Goal: Check status: Check status

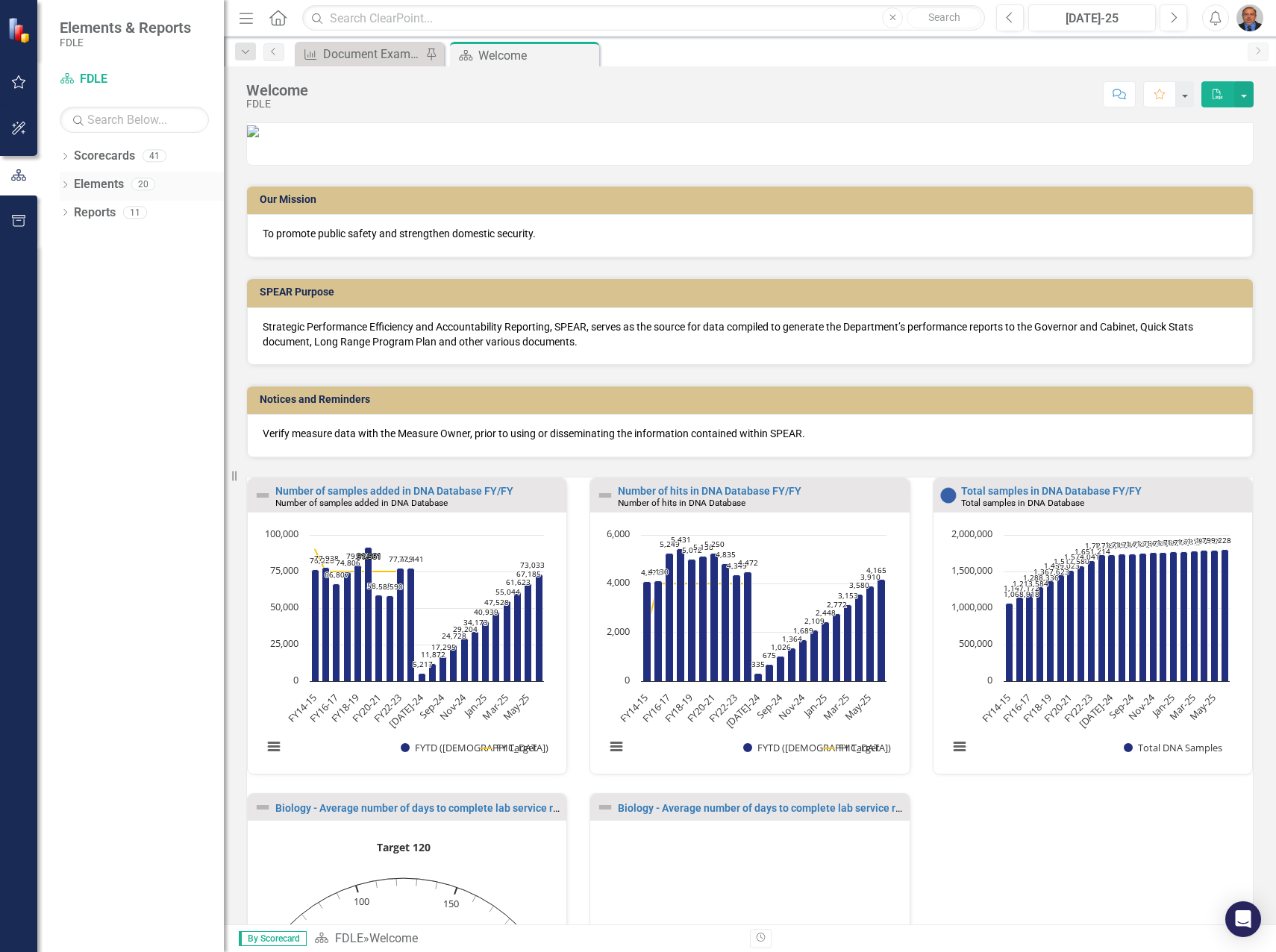
click at [64, 185] on icon "Dropdown" at bounding box center [64, 185] width 10 height 8
click at [64, 153] on icon "Dropdown" at bounding box center [64, 157] width 10 height 8
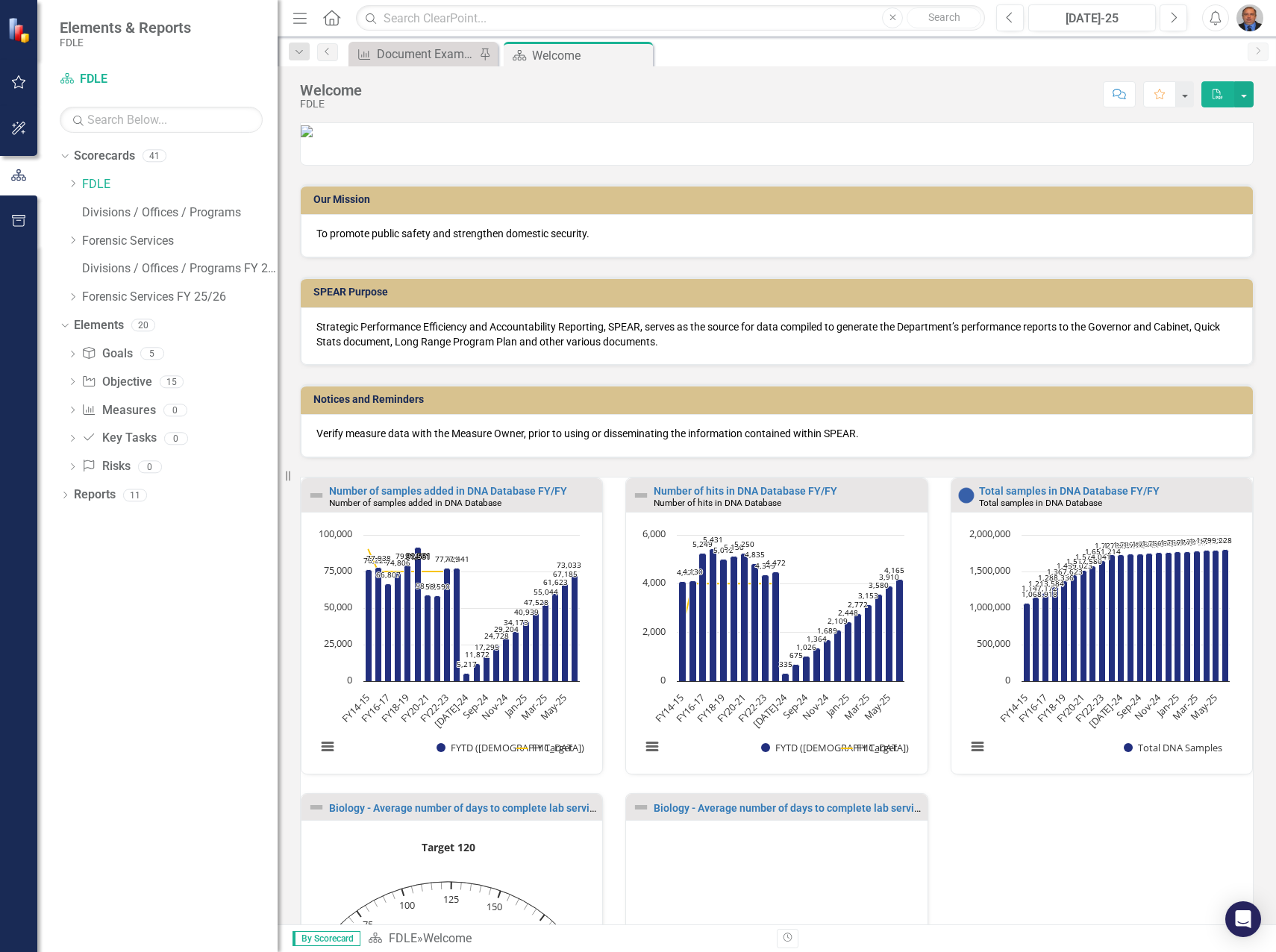
drag, startPoint x: 226, startPoint y: 319, endPoint x: 277, endPoint y: 314, distance: 51.2
click at [277, 314] on div "Resize" at bounding box center [283, 476] width 12 height 952
click at [73, 297] on icon "Dropdown" at bounding box center [73, 297] width 11 height 9
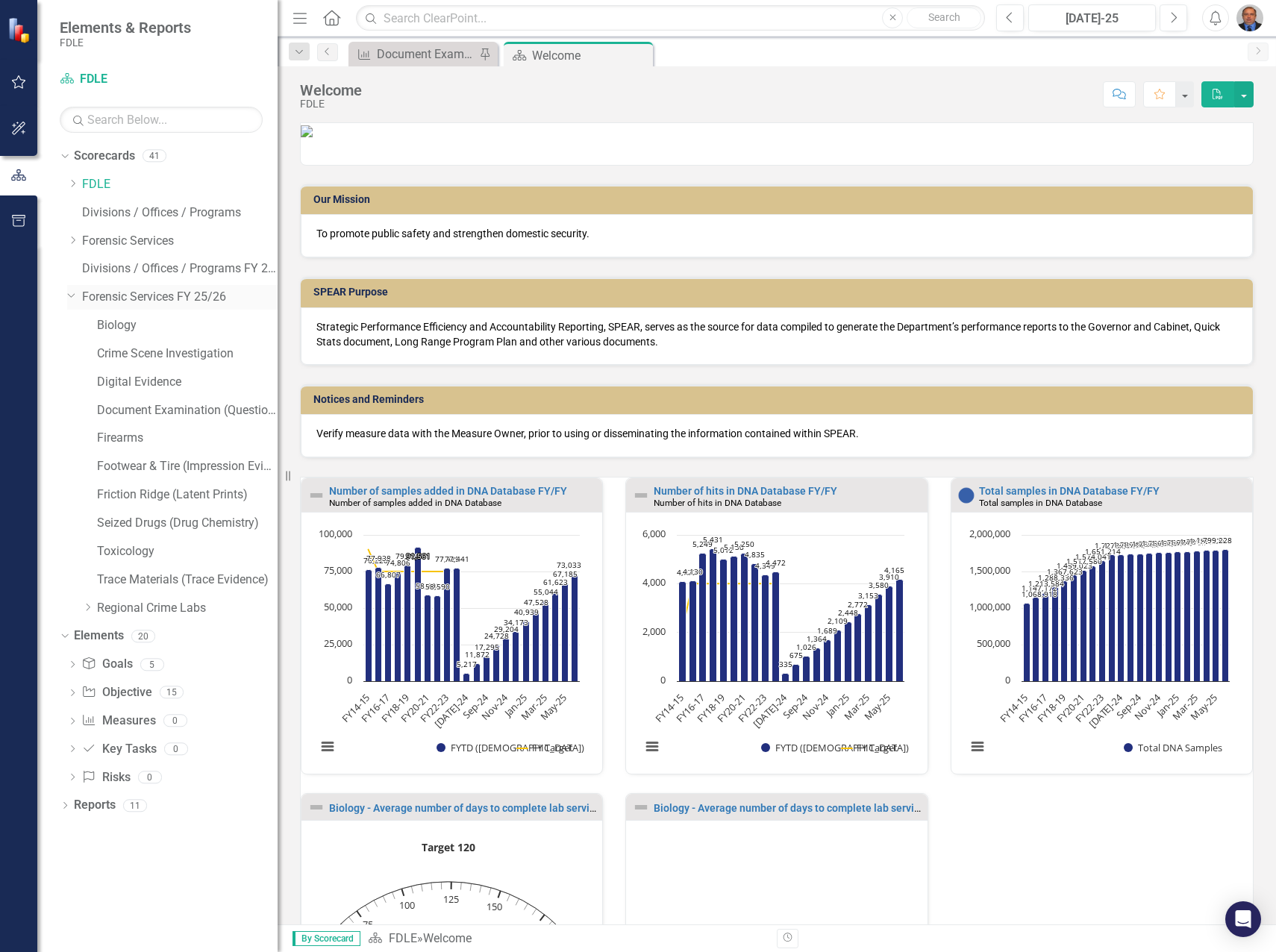
click at [134, 291] on link "Forensic Services FY 25/26" at bounding box center [179, 297] width 196 height 17
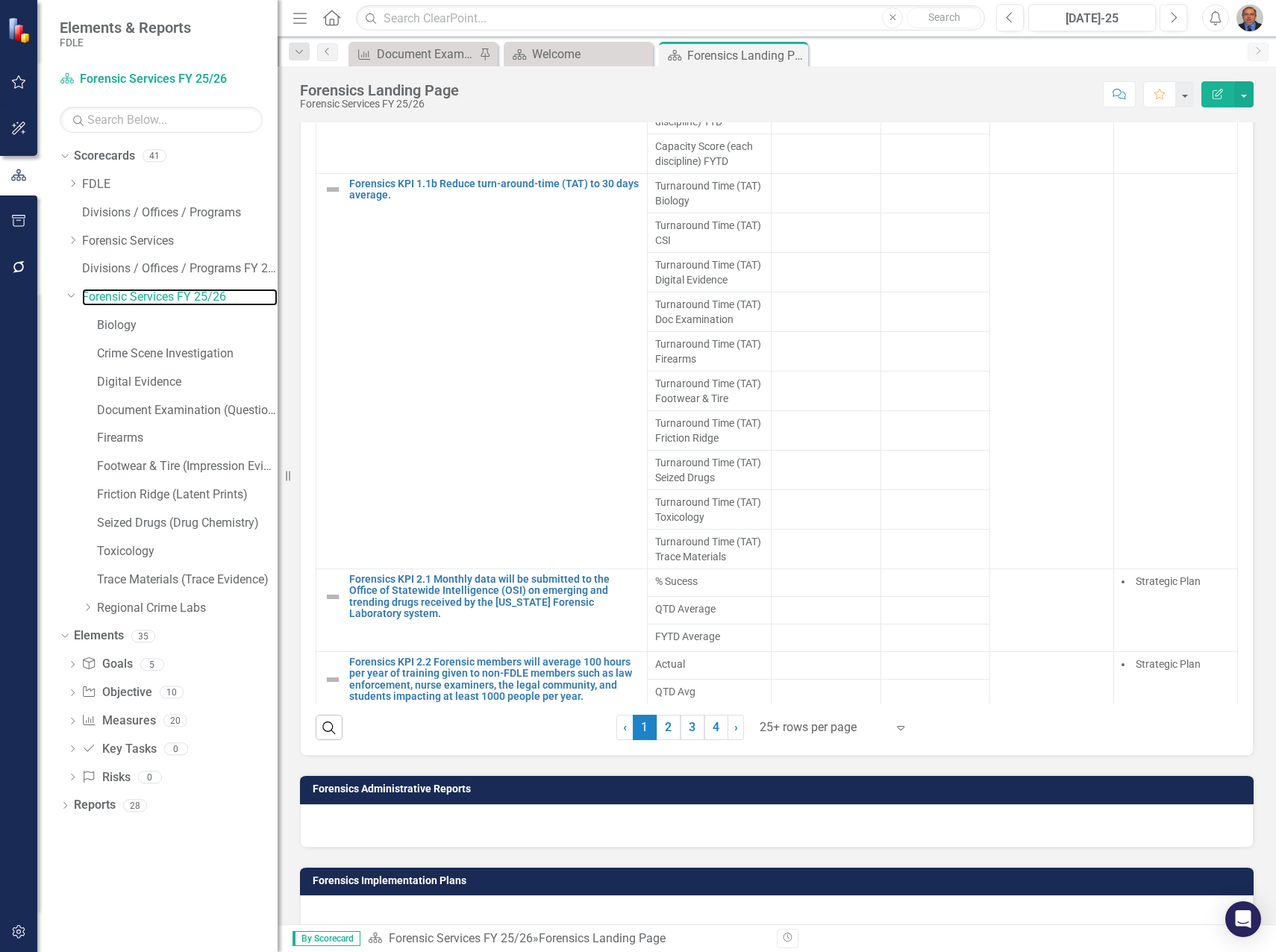
scroll to position [1235, 0]
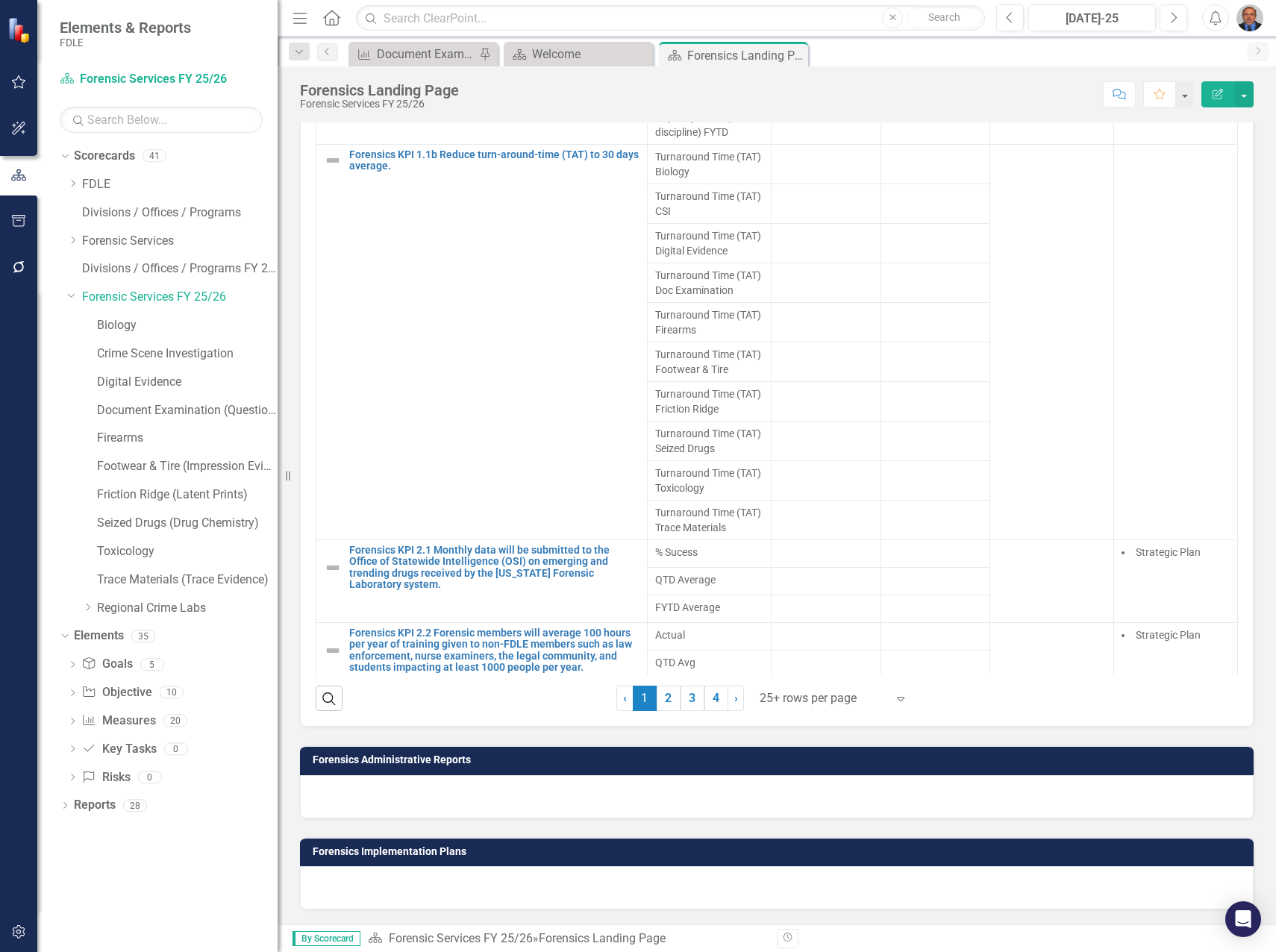
click at [825, 700] on div at bounding box center [823, 699] width 127 height 20
click at [829, 676] on div "Display All Rows" at bounding box center [831, 672] width 140 height 17
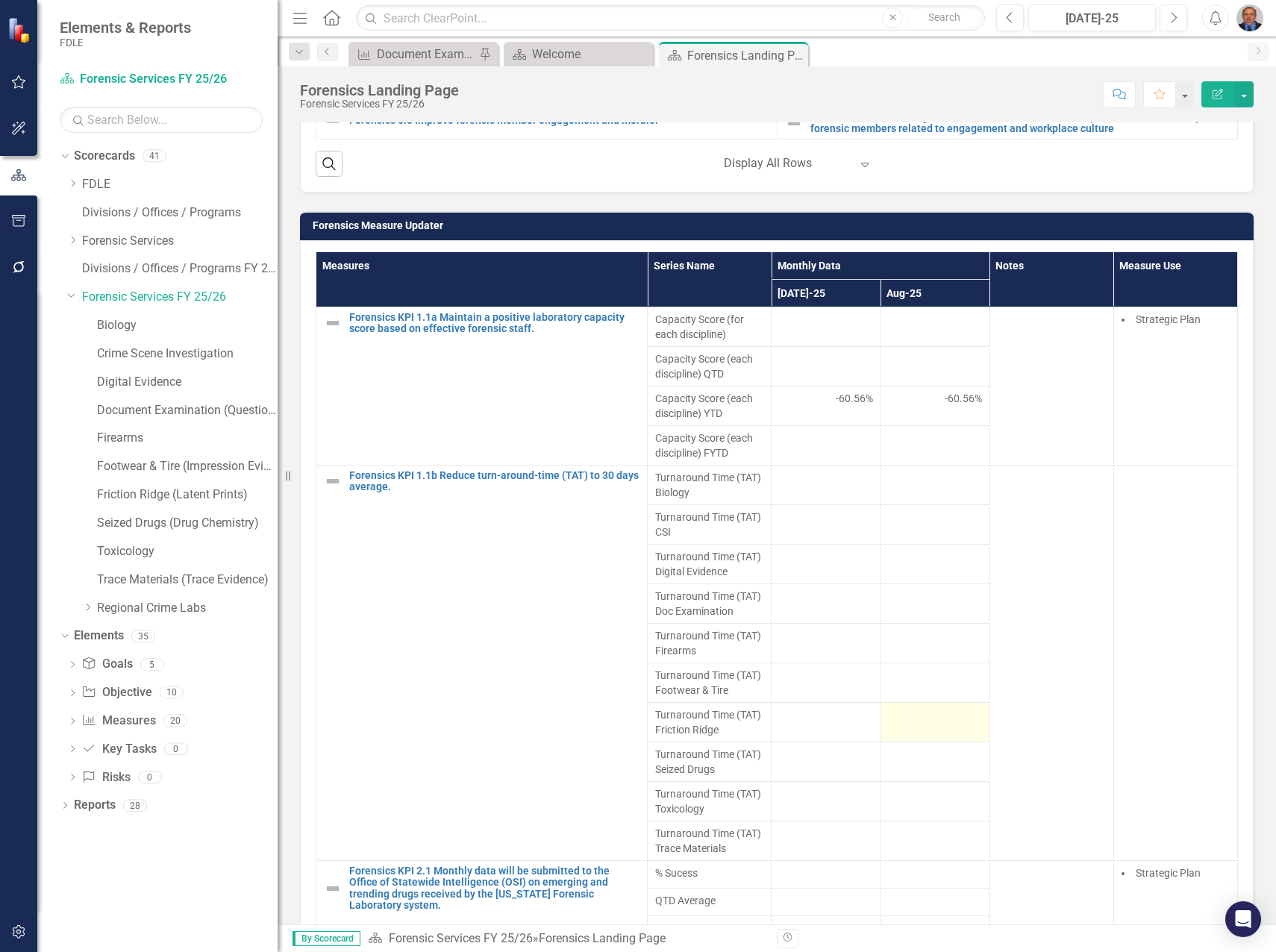
scroll to position [907, 0]
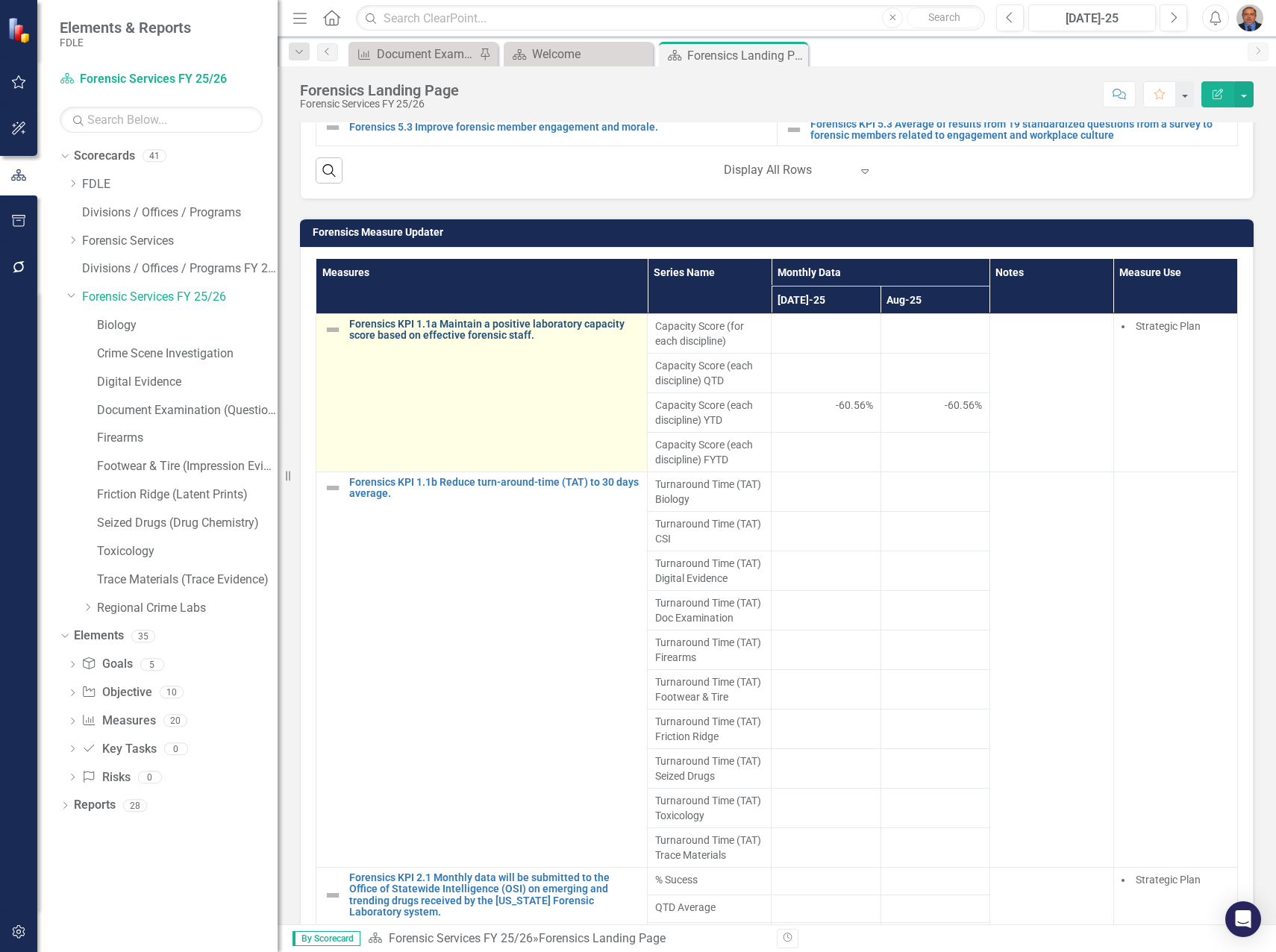
click at [482, 329] on link "Forensics KPI 1.1a Maintain a positive laboratory capacity score based on effec…" at bounding box center [494, 330] width 290 height 23
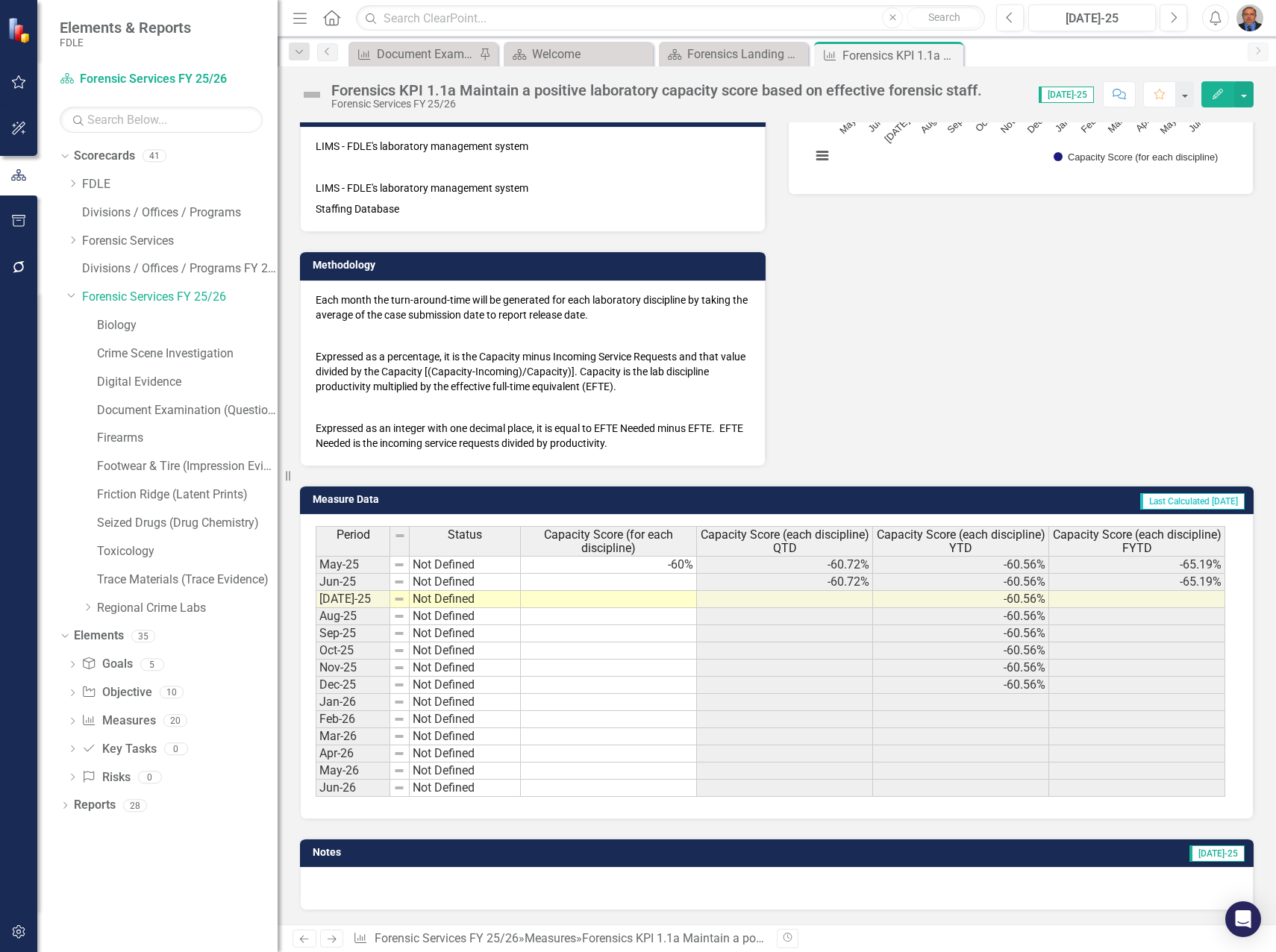
scroll to position [319, 0]
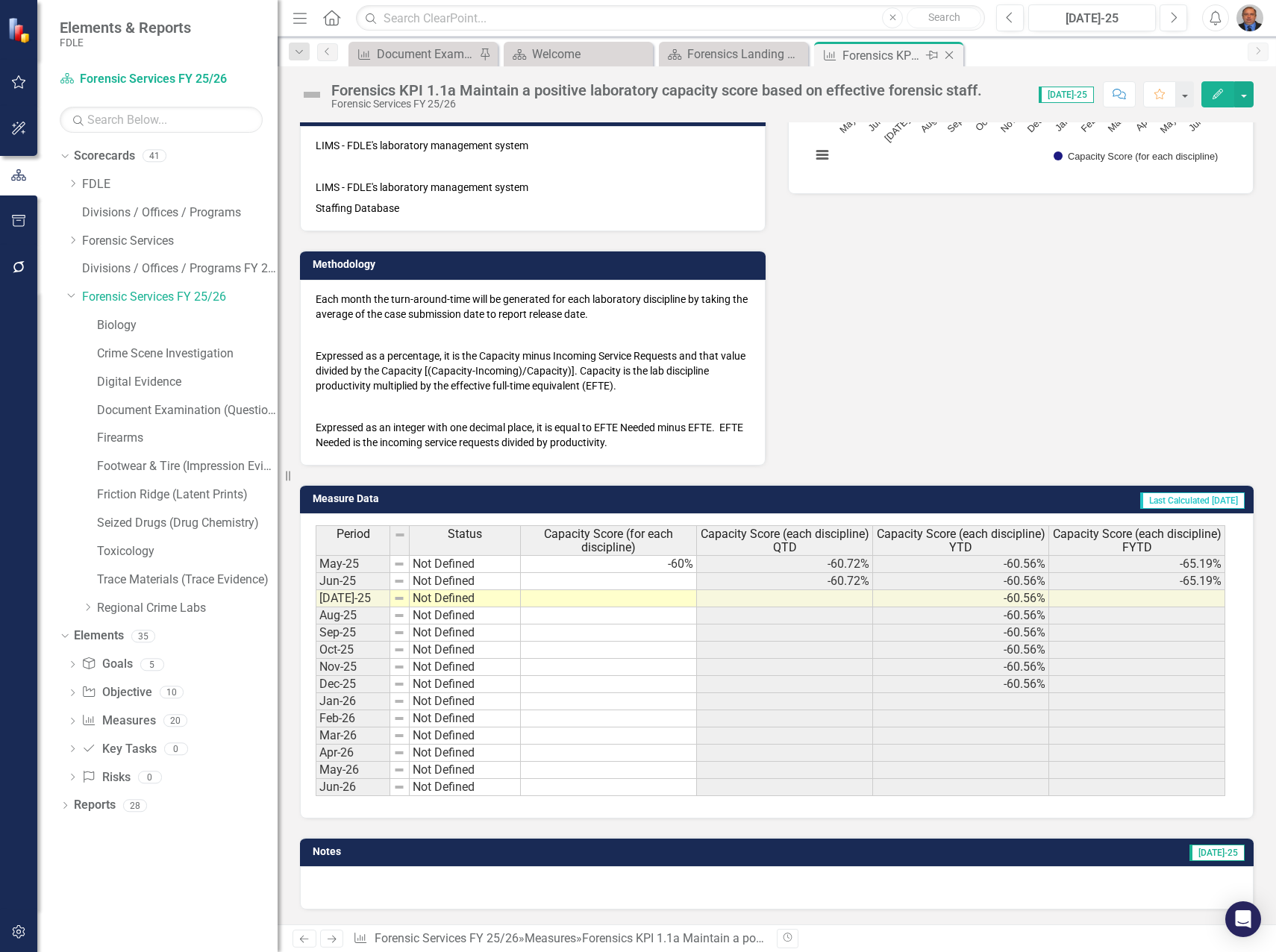
click at [948, 58] on icon "Close" at bounding box center [949, 55] width 15 height 12
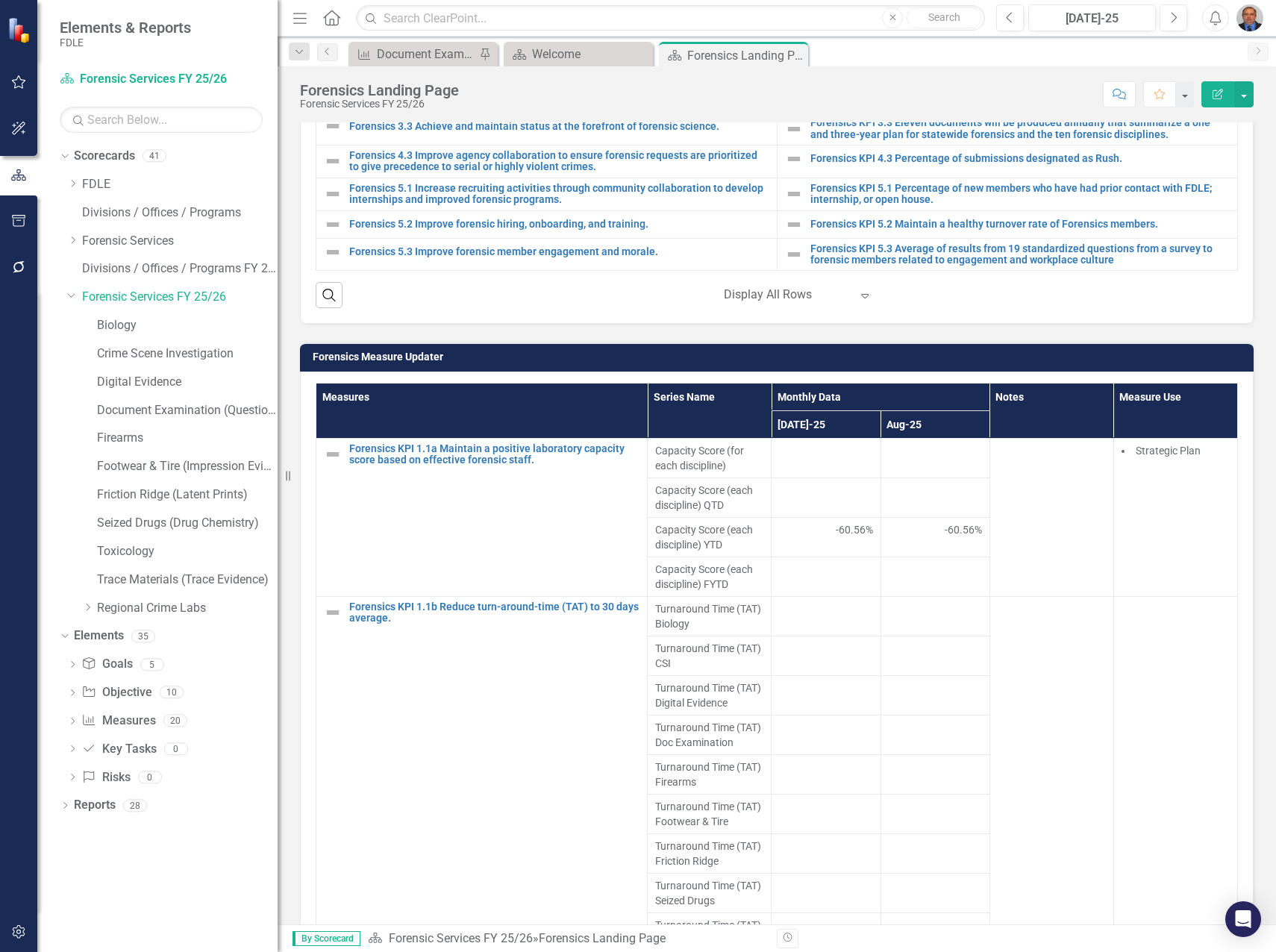
scroll to position [821, 0]
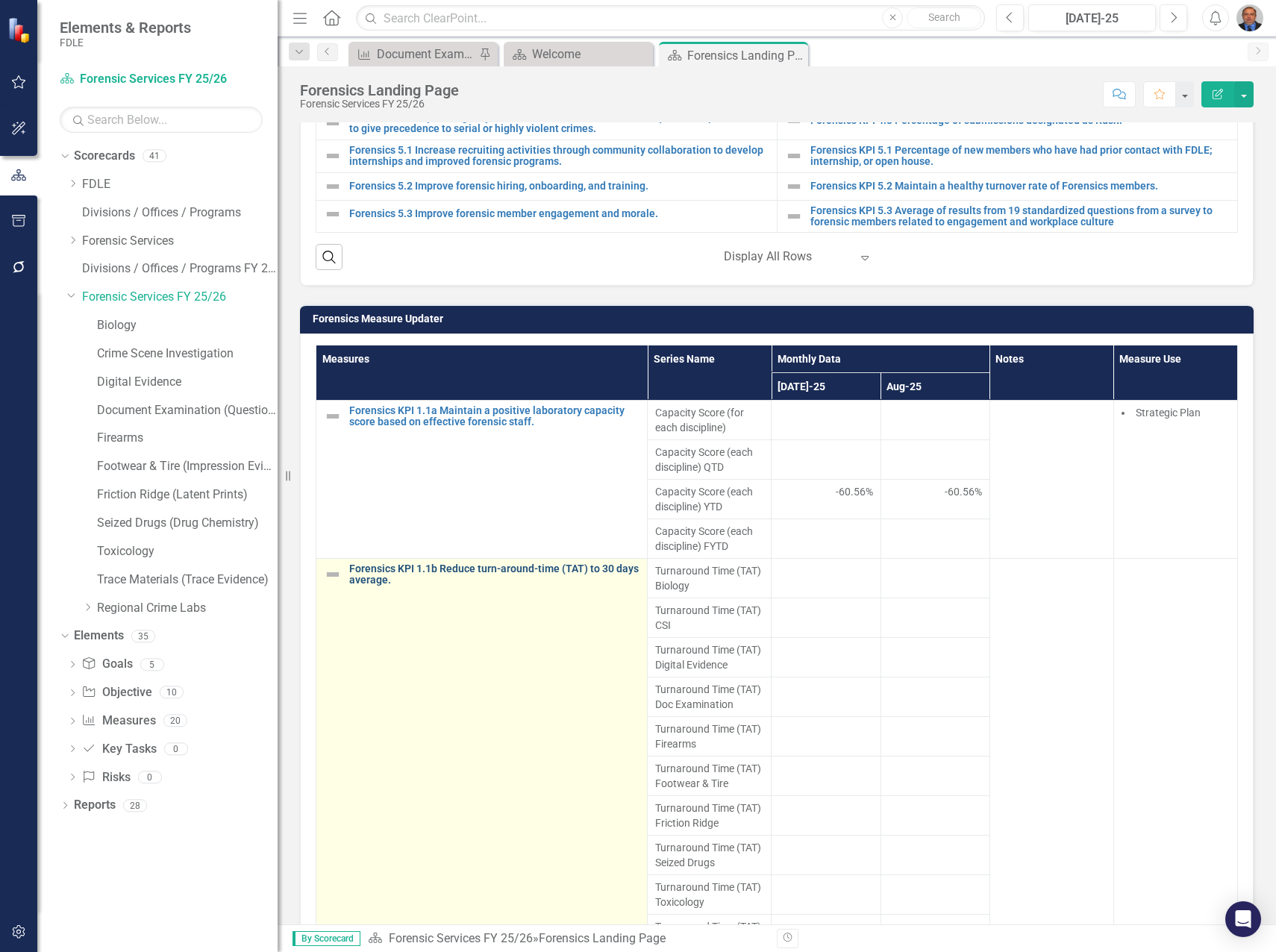
click at [409, 569] on link "Forensics KPI 1.1b Reduce turn-around-time (TAT) to 30 days average." at bounding box center [494, 575] width 290 height 23
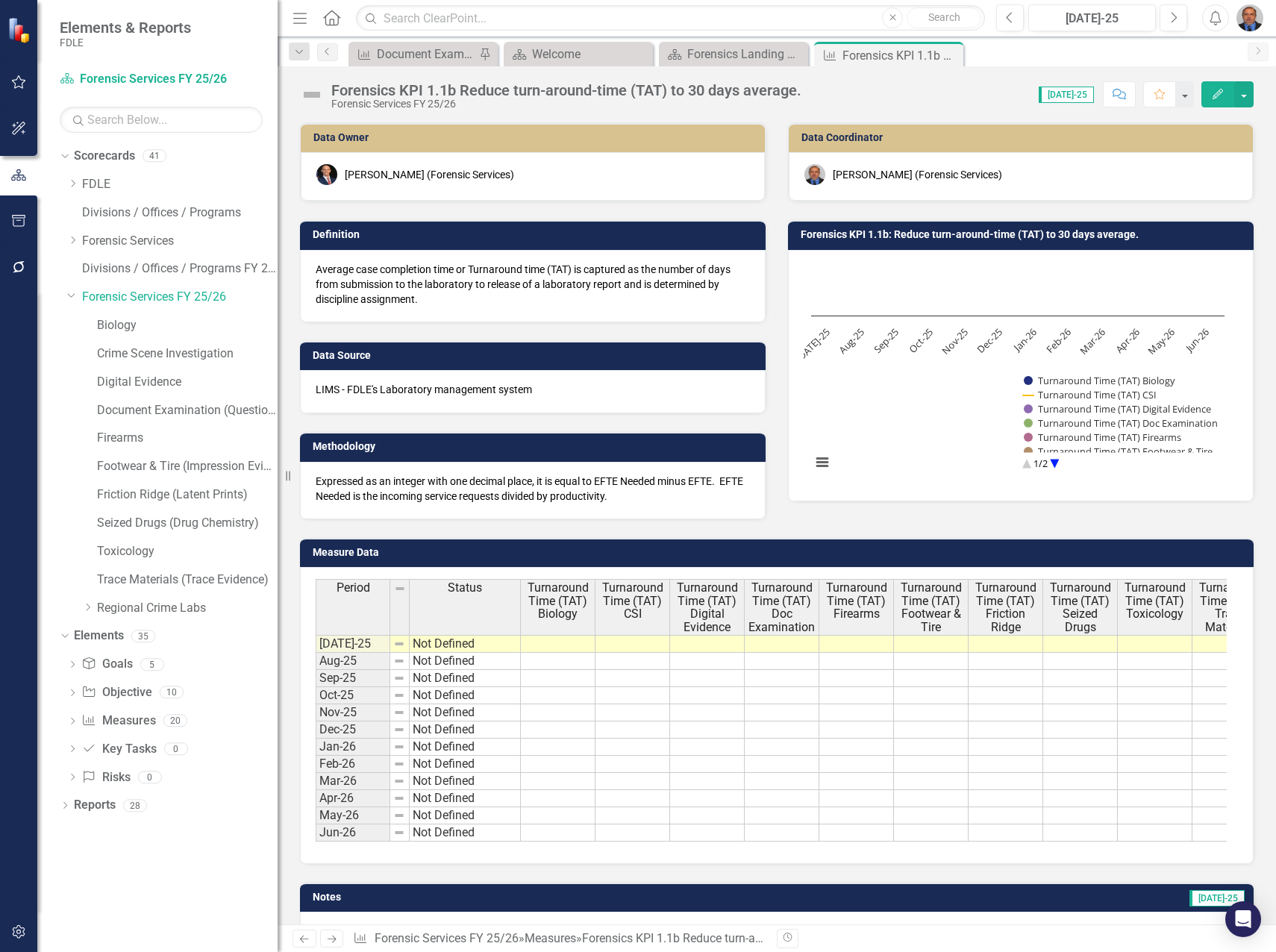
click at [554, 644] on td at bounding box center [557, 644] width 74 height 18
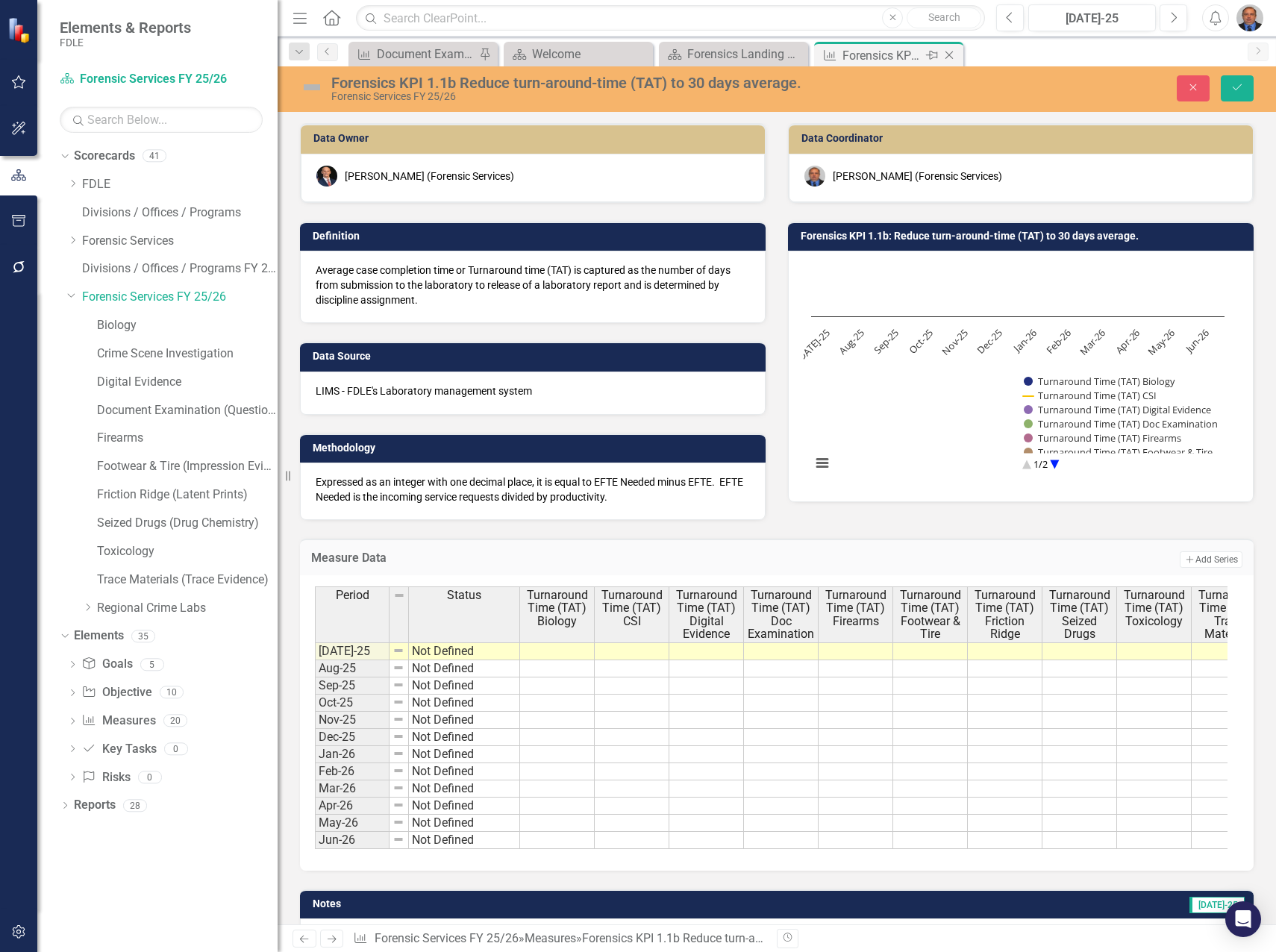
click at [946, 57] on icon "Close" at bounding box center [949, 55] width 15 height 12
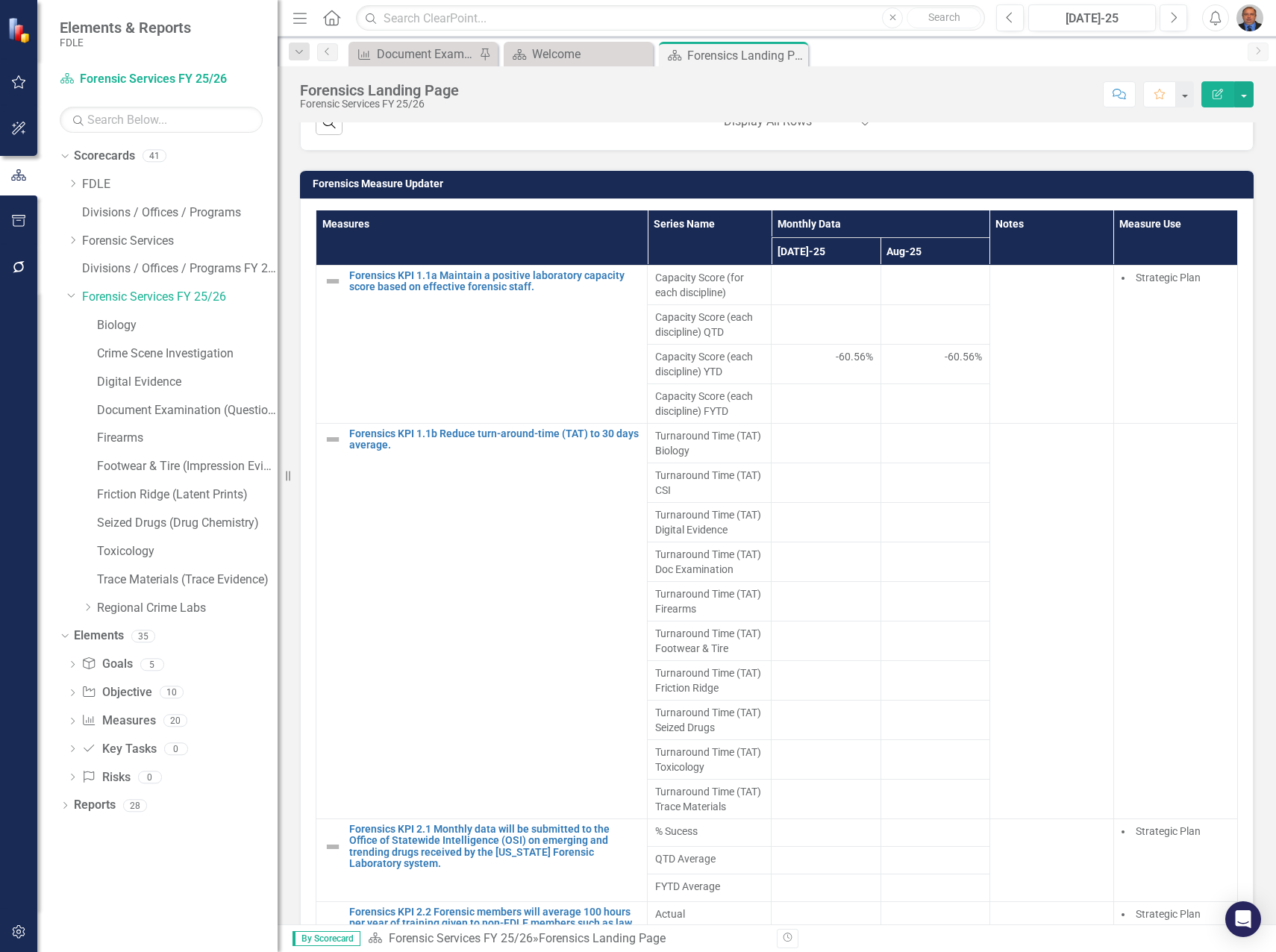
scroll to position [970, 0]
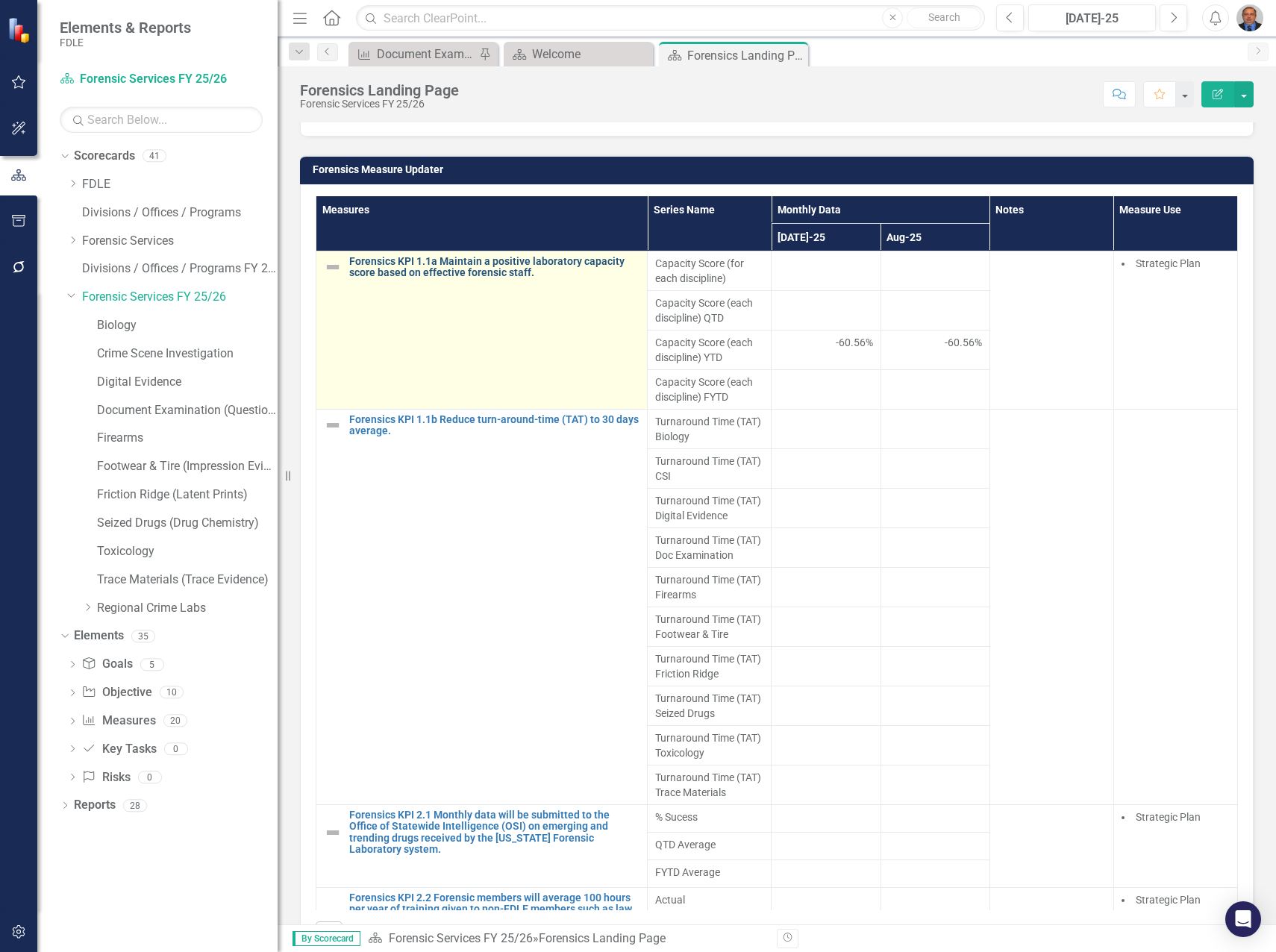
click at [462, 267] on link "Forensics KPI 1.1a Maintain a positive laboratory capacity score based on effec…" at bounding box center [494, 267] width 290 height 23
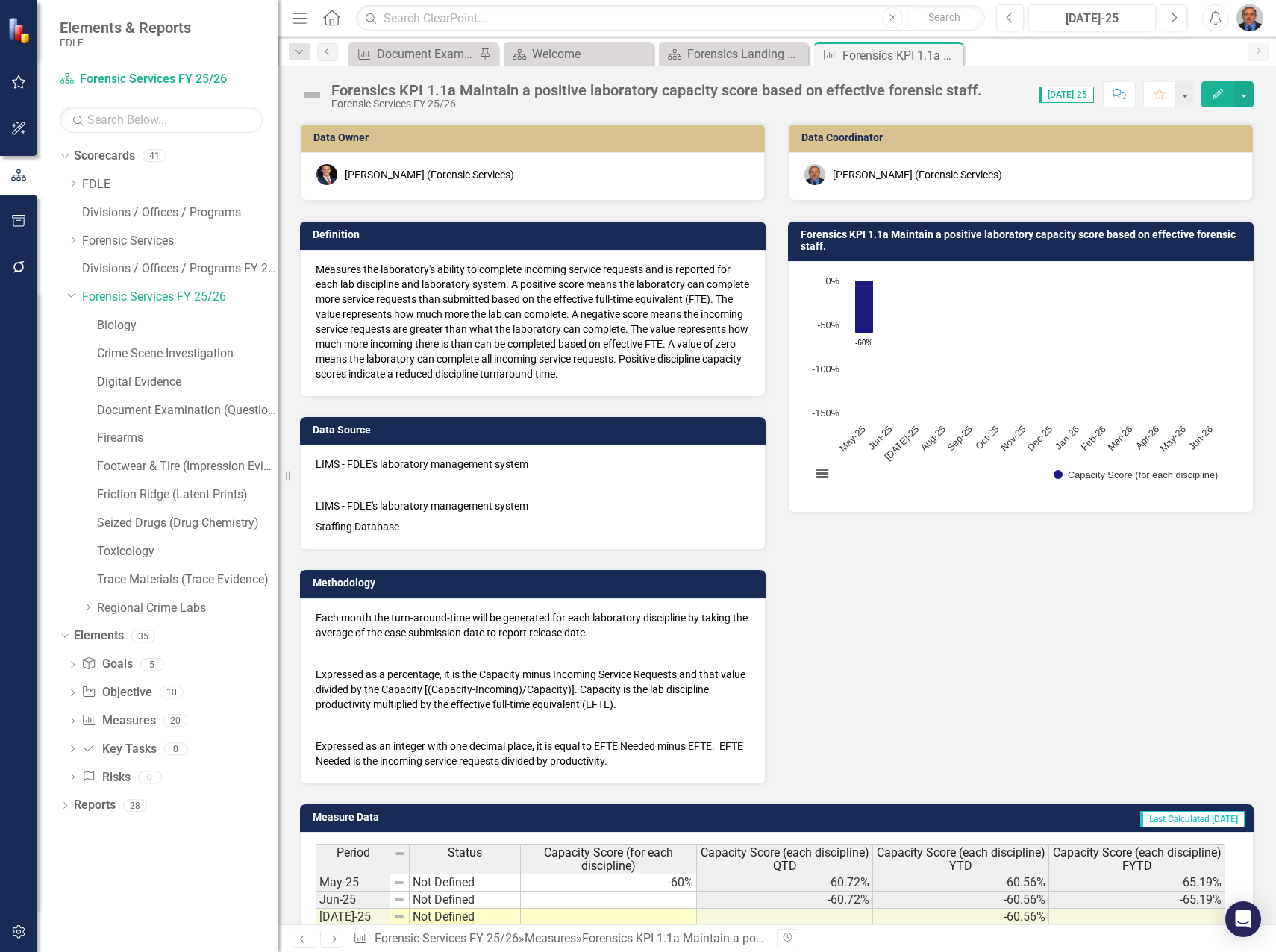
click at [0, 0] on icon "Close" at bounding box center [0, 0] width 0 height 0
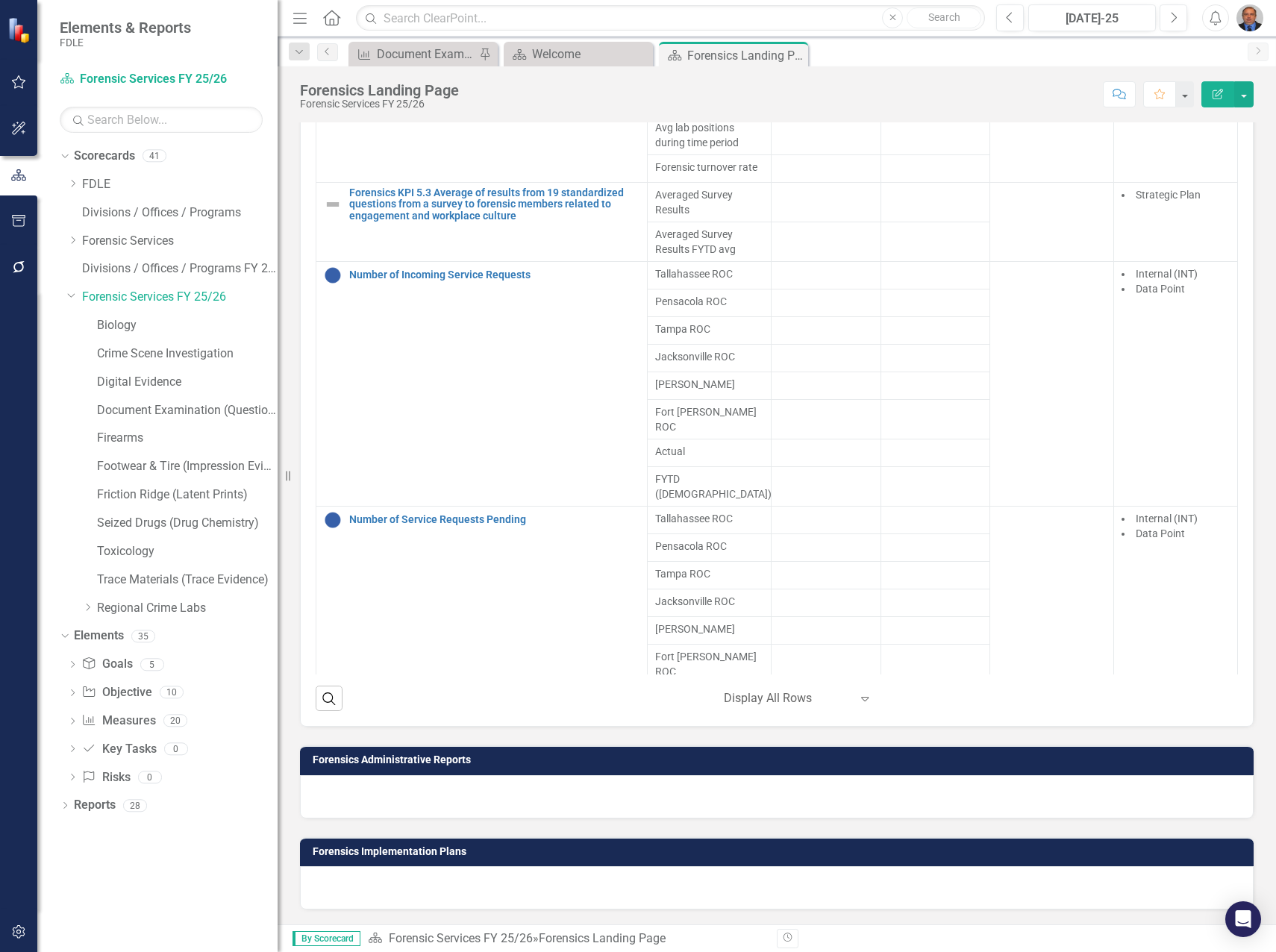
scroll to position [1269, 0]
